Goal: Task Accomplishment & Management: Use online tool/utility

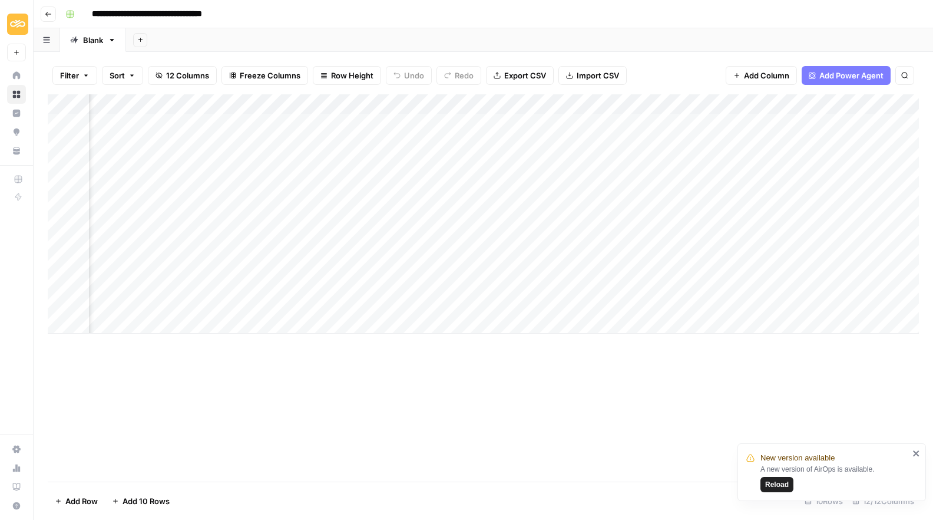
scroll to position [0, 58]
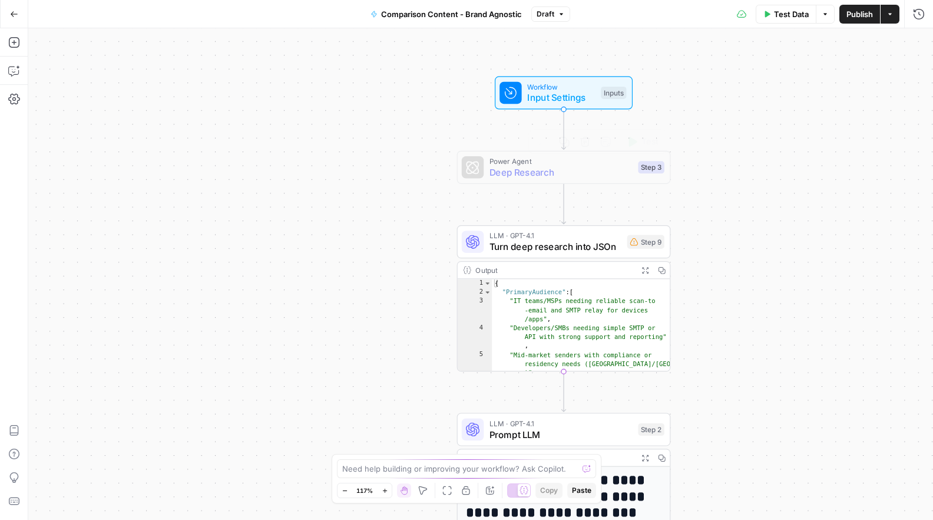
click at [536, 169] on span "Deep Research" at bounding box center [561, 172] width 143 height 14
click at [544, 141] on div at bounding box center [540, 141] width 17 height 9
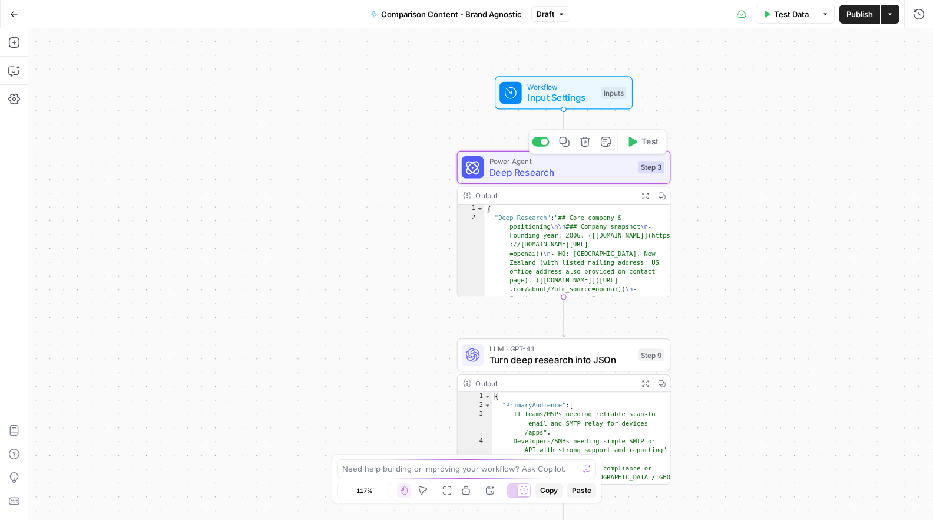
click at [507, 177] on span "Deep Research" at bounding box center [561, 172] width 143 height 14
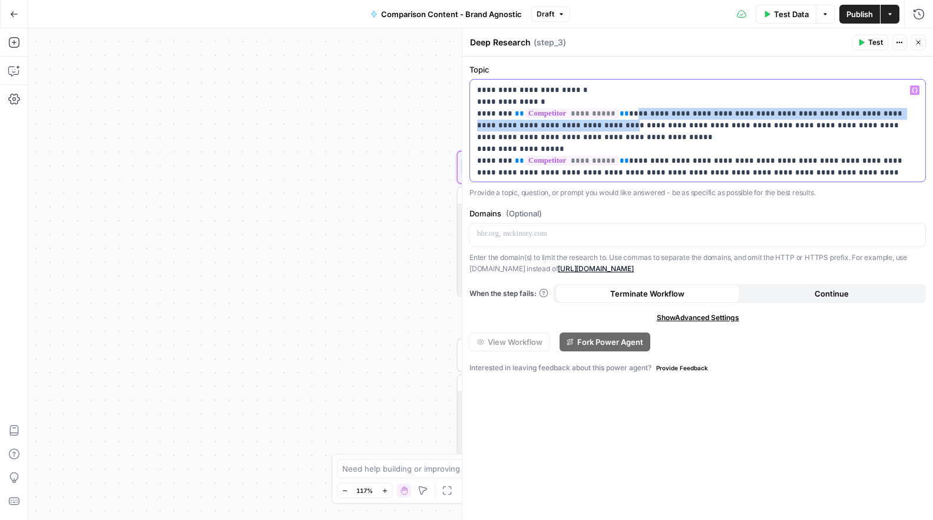
drag, startPoint x: 620, startPoint y: 115, endPoint x: 573, endPoint y: 127, distance: 48.0
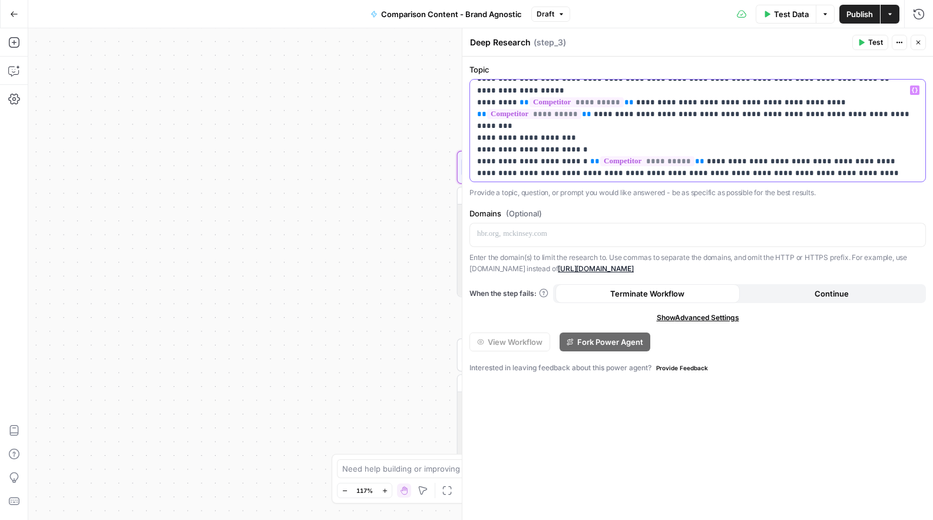
scroll to position [14, 0]
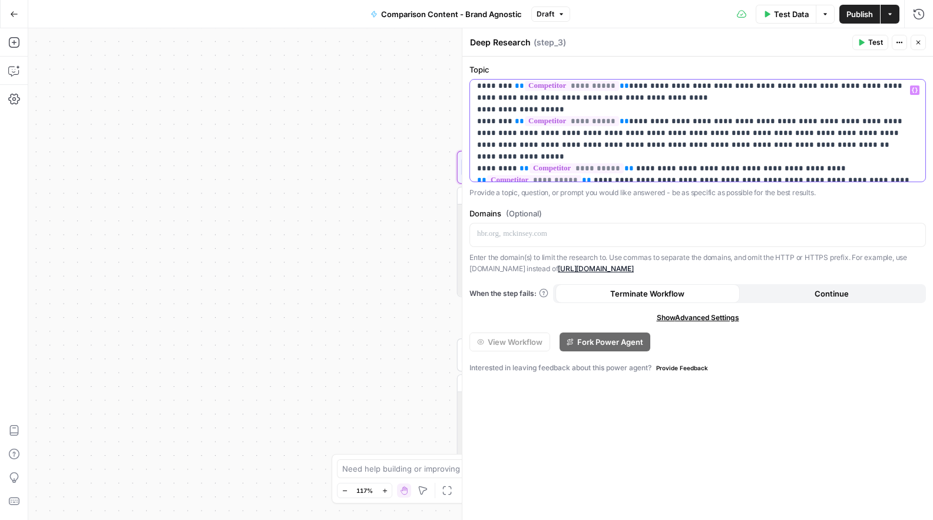
scroll to position [28, 0]
drag, startPoint x: 672, startPoint y: 121, endPoint x: 645, endPoint y: 126, distance: 27.5
